Goal: Find specific page/section: Find specific page/section

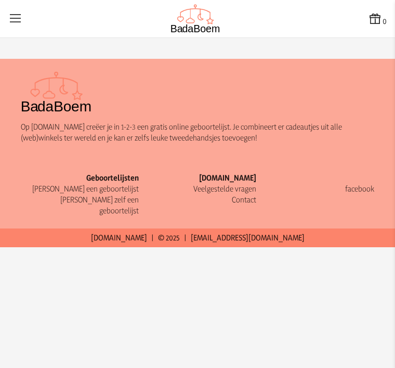
scroll to position [33, 0]
click at [124, 184] on link "[PERSON_NAME] een geboortelijst" at bounding box center [85, 189] width 107 height 10
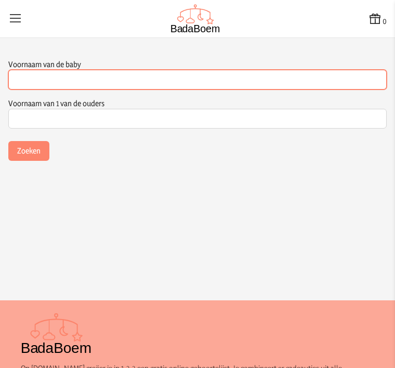
click at [45, 81] on input "Voornaam van de baby" at bounding box center [197, 80] width 379 height 20
type input "Rosa"
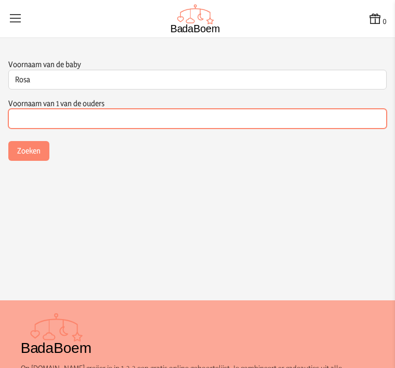
click at [37, 109] on input "Voornaam van 1 van de ouders" at bounding box center [197, 119] width 379 height 20
type input "Wouters"
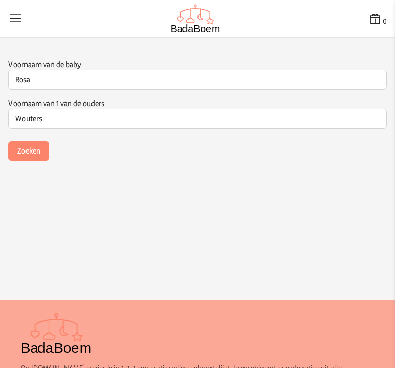
click at [27, 141] on button "Zoeken" at bounding box center [28, 151] width 41 height 20
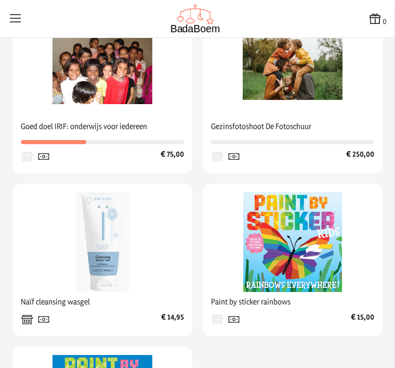
scroll to position [276, 0]
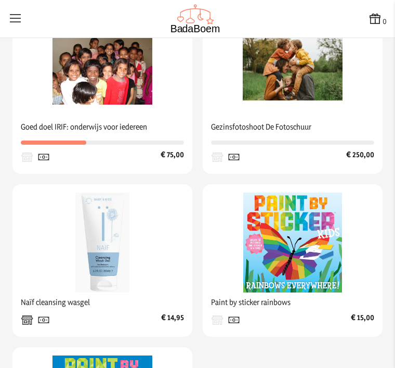
click at [293, 70] on img at bounding box center [293, 67] width 100 height 100
